Goal: Transaction & Acquisition: Purchase product/service

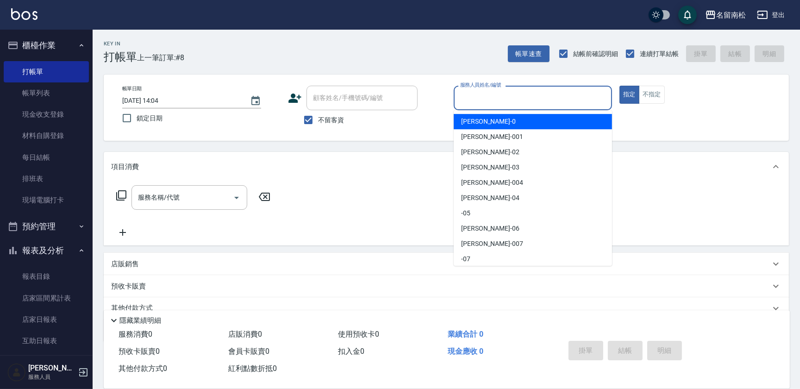
click at [528, 99] on input "服務人員姓名/編號" at bounding box center [533, 98] width 150 height 16
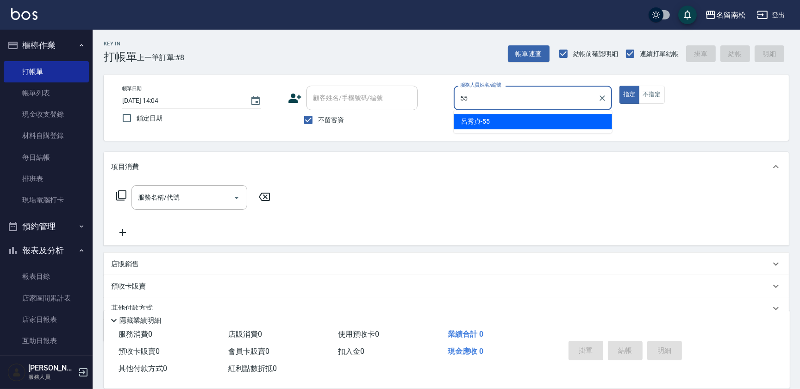
type input "[PERSON_NAME]-55"
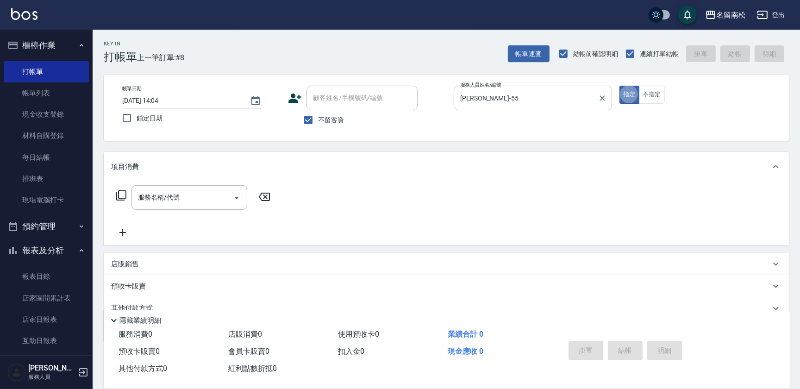
type button "true"
click at [121, 198] on icon at bounding box center [121, 195] width 10 height 10
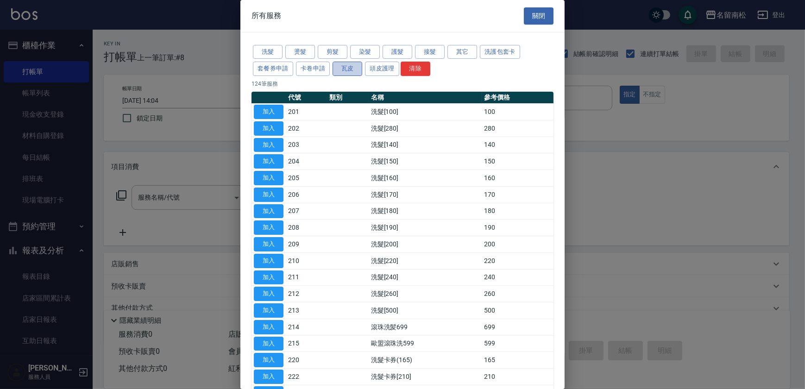
click at [348, 69] on button "瓦皮" at bounding box center [348, 69] width 30 height 14
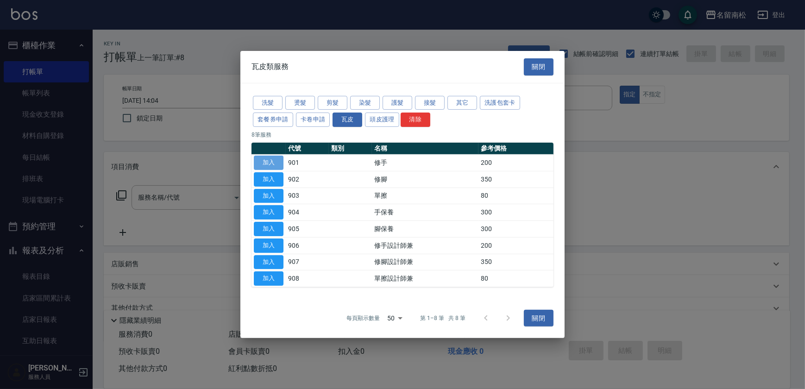
click at [268, 162] on button "加入" at bounding box center [269, 163] width 30 height 14
type input "修手(901)"
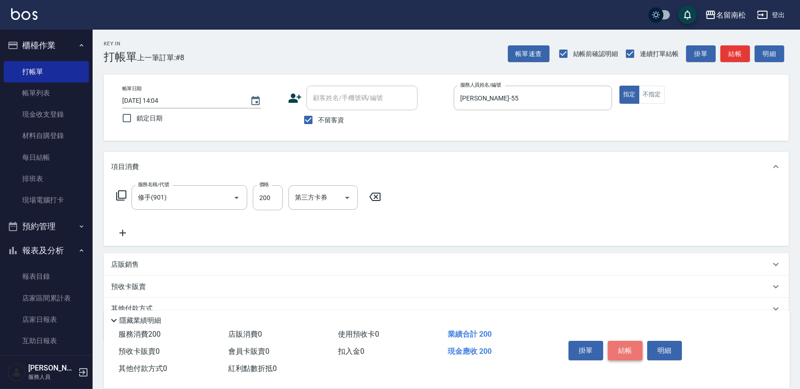
click at [623, 346] on button "結帳" at bounding box center [625, 350] width 35 height 19
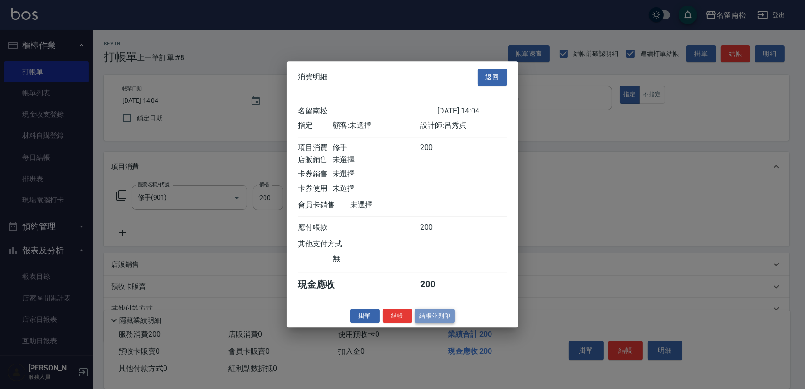
click at [427, 315] on button "結帳並列印" at bounding box center [435, 316] width 40 height 14
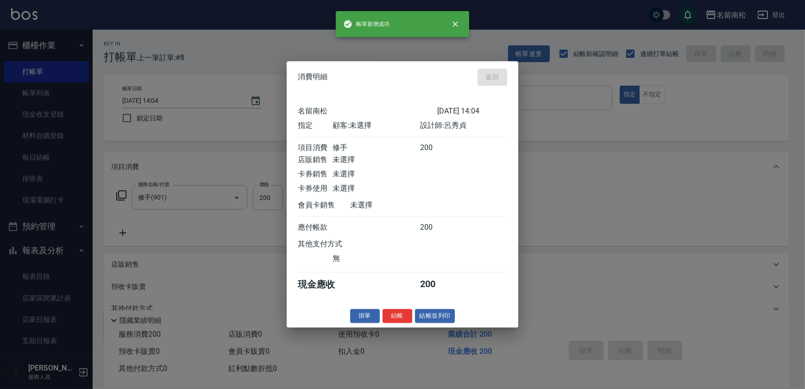
type input "[DATE] 14:42"
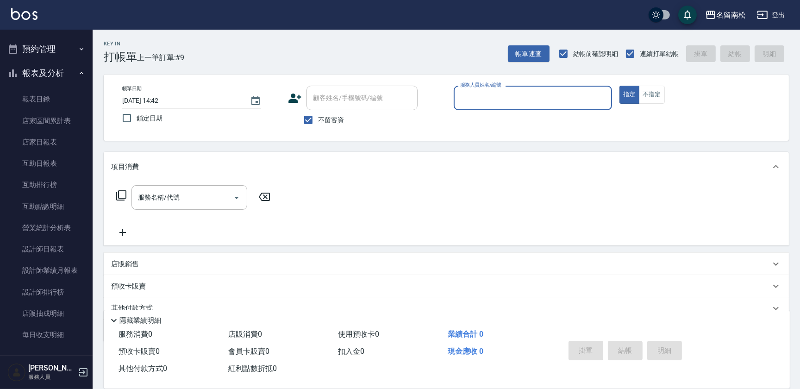
scroll to position [230, 0]
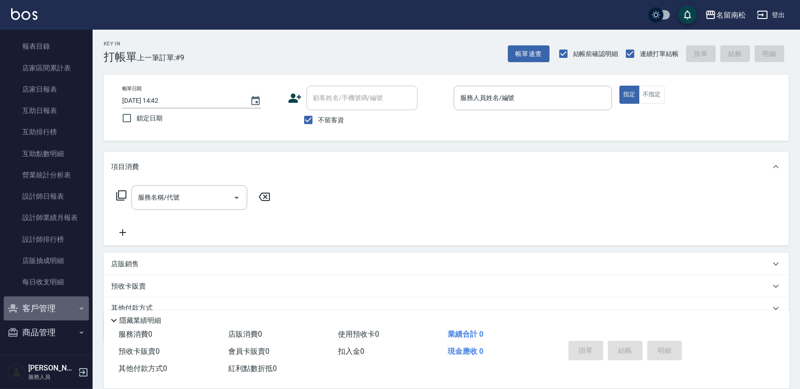
click at [64, 308] on button "客戶管理" at bounding box center [46, 308] width 85 height 24
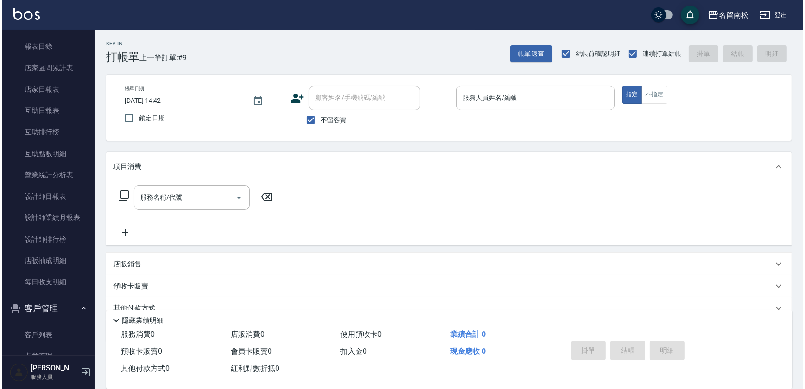
scroll to position [302, 0]
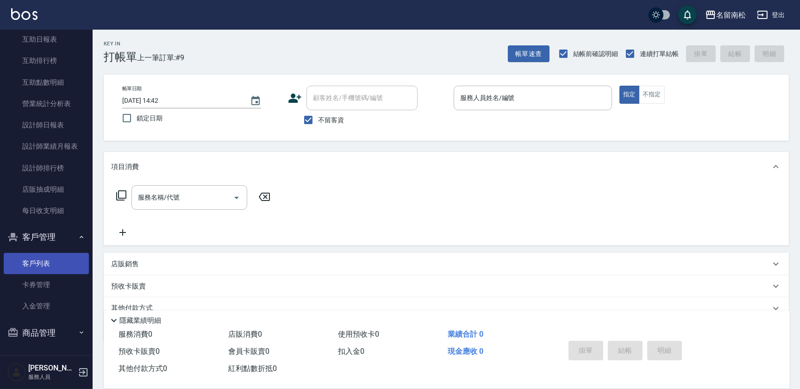
click at [65, 258] on link "客戶列表" at bounding box center [46, 263] width 85 height 21
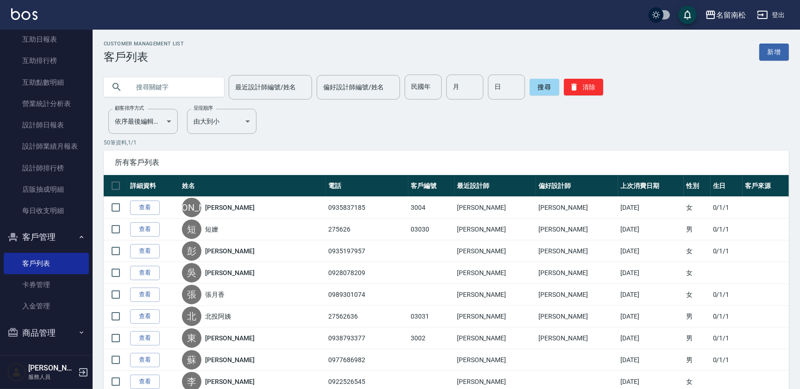
click at [160, 85] on input "text" at bounding box center [173, 87] width 87 height 25
type input "[PERSON_NAME]"
click at [546, 93] on button "搜尋" at bounding box center [545, 87] width 30 height 17
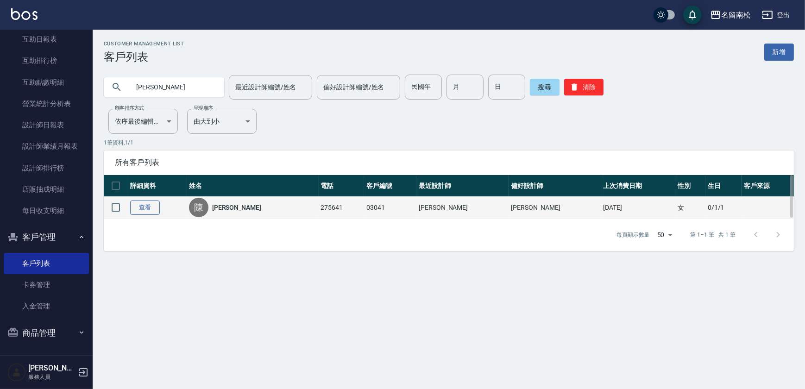
click at [145, 209] on link "查看" at bounding box center [145, 208] width 30 height 14
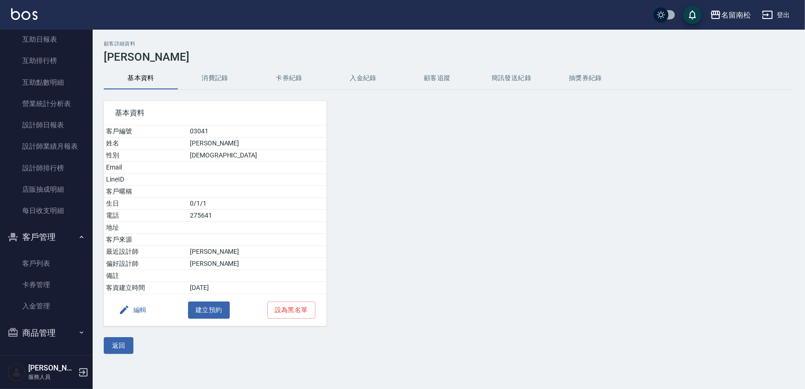
click at [224, 79] on button "消費記錄" at bounding box center [215, 78] width 74 height 22
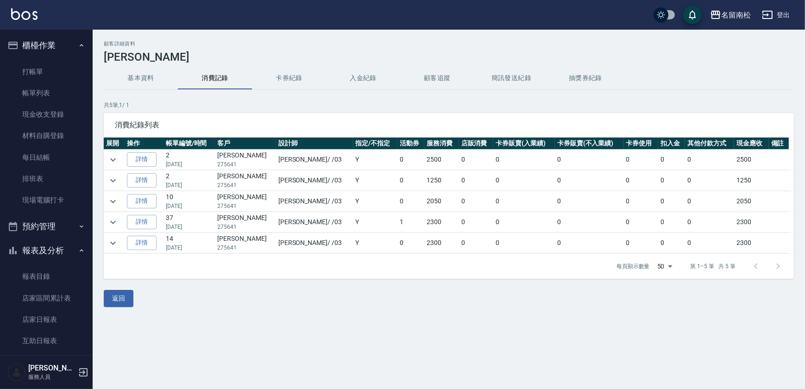
click at [62, 60] on ul "打帳單 帳單列表 現金收支登錄 材料自購登錄 每日結帳 排班表 現場電腦打卡" at bounding box center [46, 135] width 85 height 157
